Goal: Task Accomplishment & Management: Manage account settings

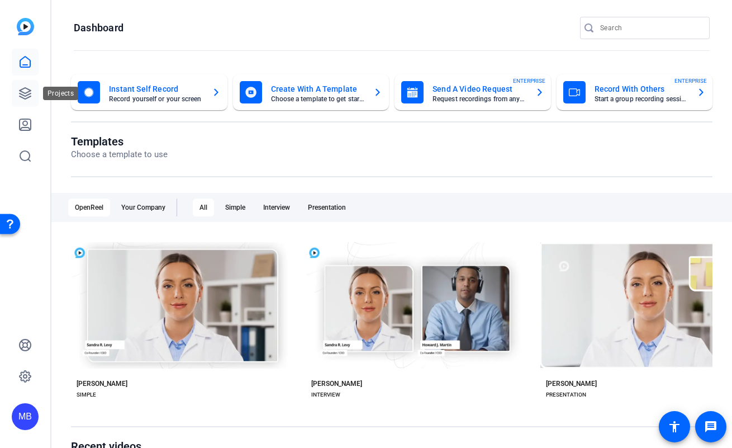
click at [26, 91] on icon at bounding box center [24, 93] width 13 height 13
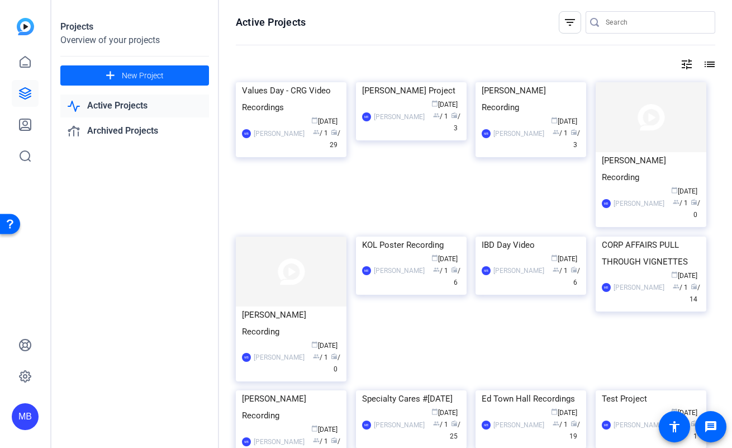
click at [127, 75] on span "New Project" at bounding box center [143, 76] width 42 height 12
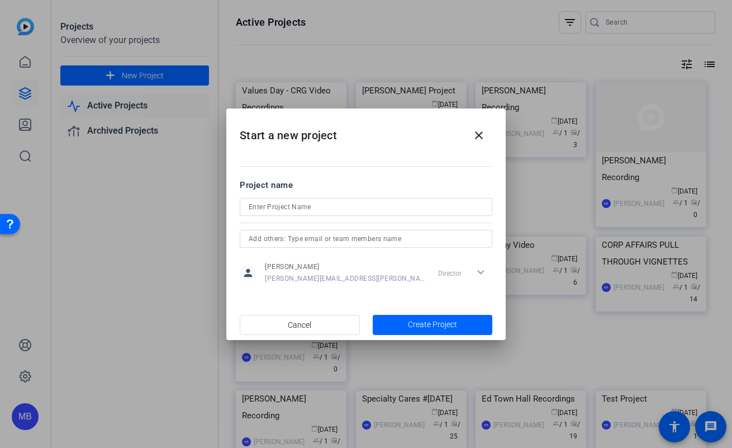
click at [289, 198] on div at bounding box center [366, 207] width 235 height 18
click at [289, 211] on input at bounding box center [366, 206] width 235 height 13
type input "Values Day - Vignette Recordings"
click at [452, 322] on span "Create Project" at bounding box center [432, 325] width 49 height 12
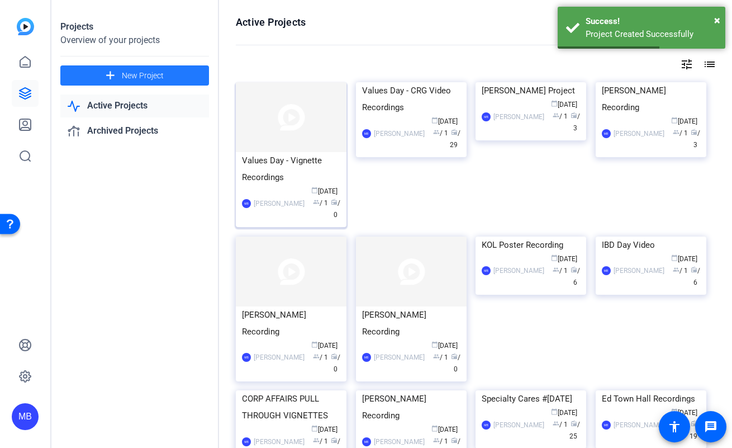
click at [275, 158] on div "Values Day - Vignette Recordings" at bounding box center [291, 169] width 98 height 34
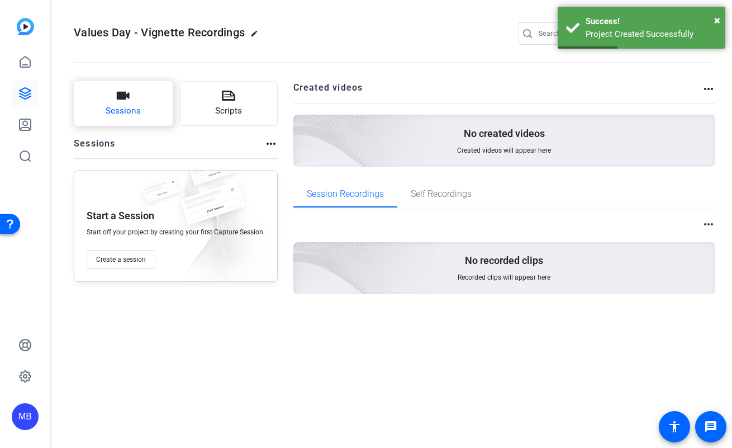
click at [138, 108] on span "Sessions" at bounding box center [123, 111] width 35 height 13
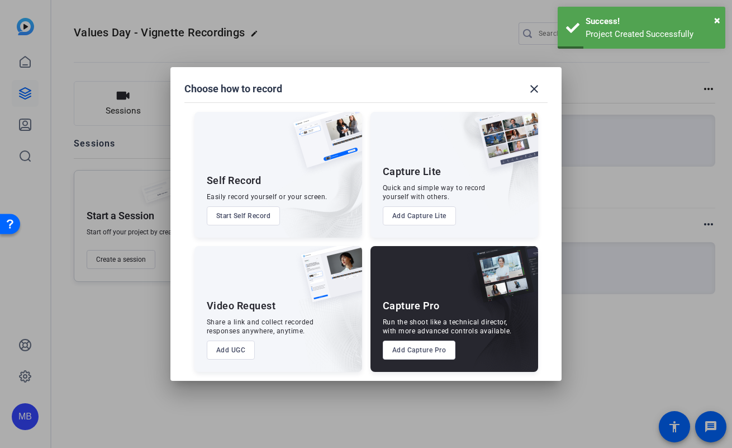
click at [417, 352] on button "Add Capture Pro" at bounding box center [419, 350] width 73 height 19
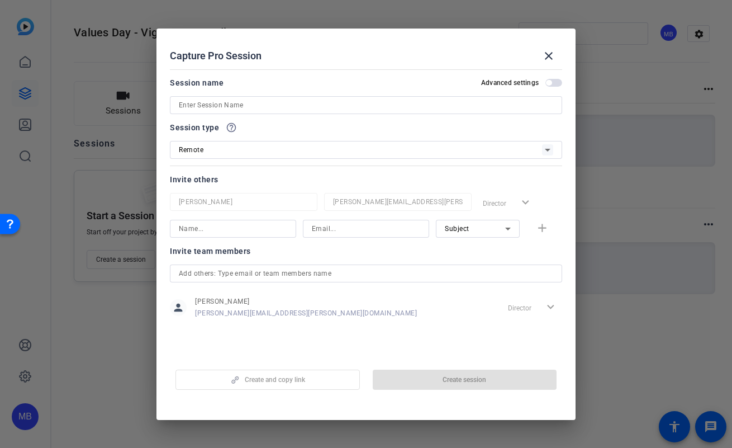
click at [247, 104] on input at bounding box center [366, 104] width 375 height 13
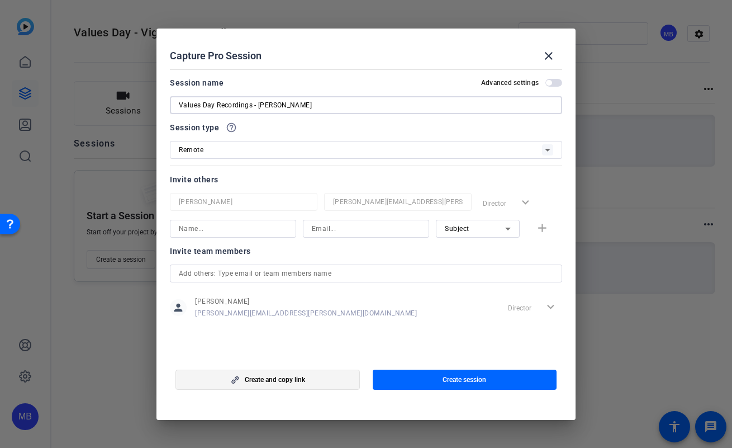
type input "Values Day Recordings - [PERSON_NAME]"
click at [312, 379] on span "button" at bounding box center [267, 379] width 183 height 27
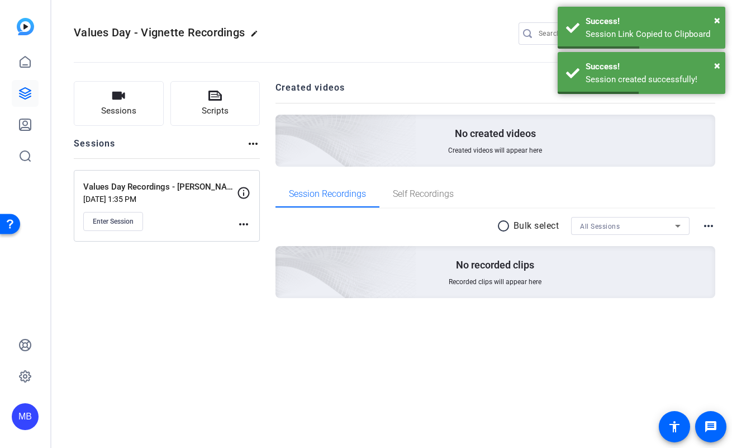
click at [244, 223] on mat-icon "more_horiz" at bounding box center [243, 223] width 13 height 13
click at [257, 240] on span "Edit Session" at bounding box center [271, 240] width 51 height 13
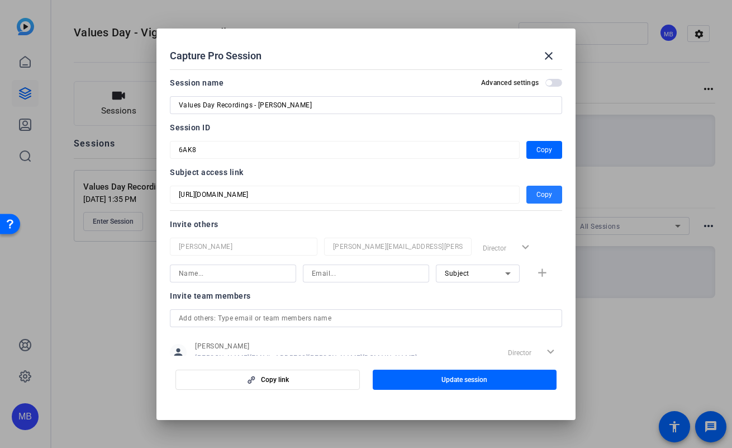
click at [527, 195] on span "button" at bounding box center [545, 194] width 36 height 27
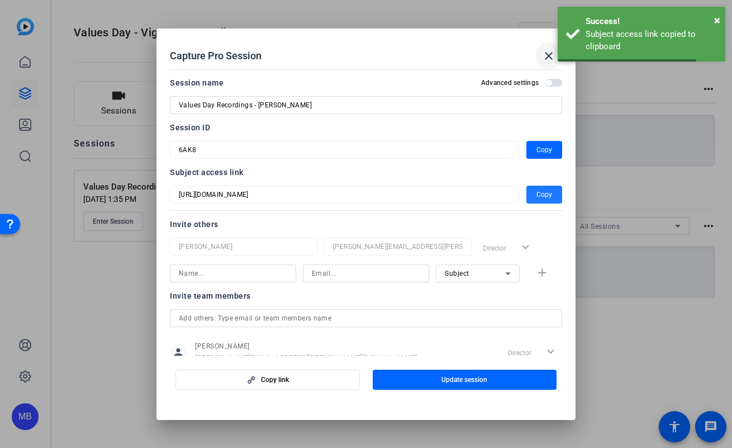
click at [553, 56] on mat-icon "close" at bounding box center [548, 55] width 13 height 13
